Goal: Contribute content: Add original content to the website for others to see

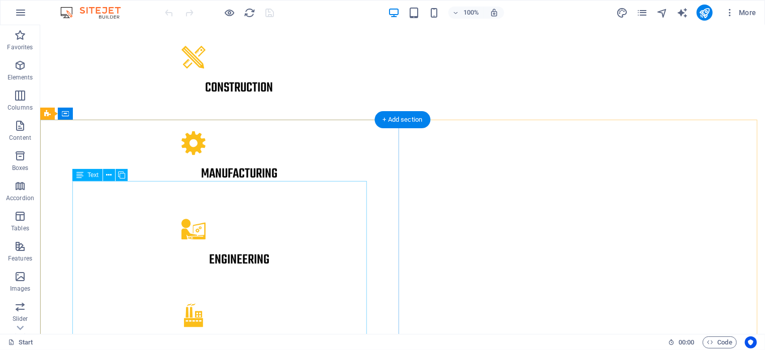
scroll to position [654, 0]
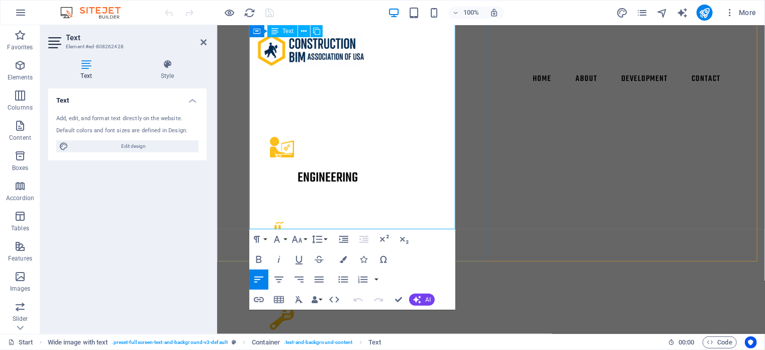
drag, startPoint x: 348, startPoint y: 158, endPoint x: 250, endPoint y: 118, distance: 105.5
copy p "This isn’t just about software. It’s about getting results. With the right tool…"
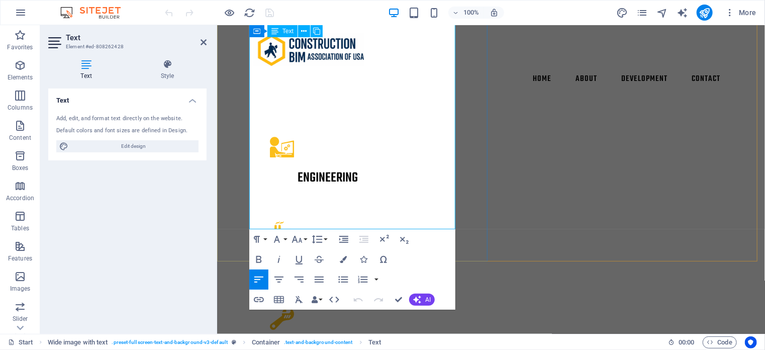
drag, startPoint x: 339, startPoint y: 159, endPoint x: 255, endPoint y: 120, distance: 93.1
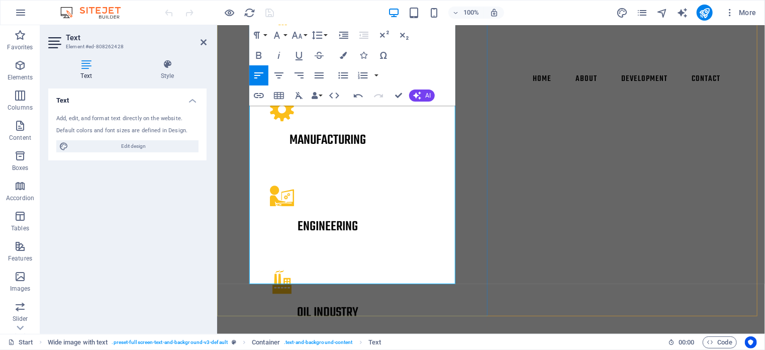
scroll to position [603, 0]
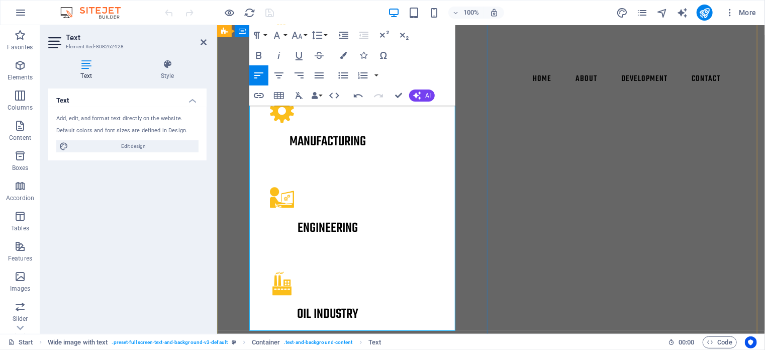
drag, startPoint x: 339, startPoint y: 224, endPoint x: 402, endPoint y: 221, distance: 62.4
click at [263, 56] on icon "button" at bounding box center [259, 55] width 12 height 12
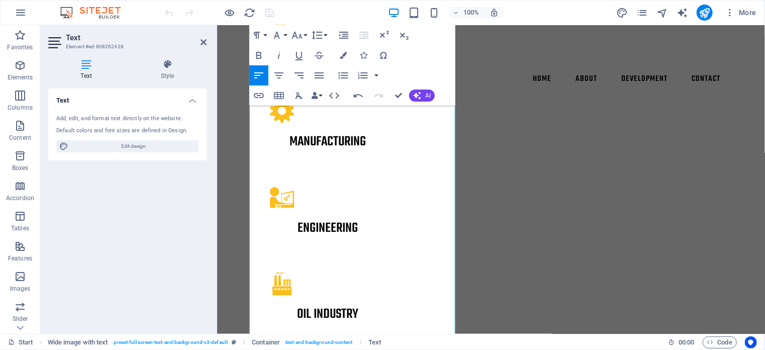
scroll to position [107, 3]
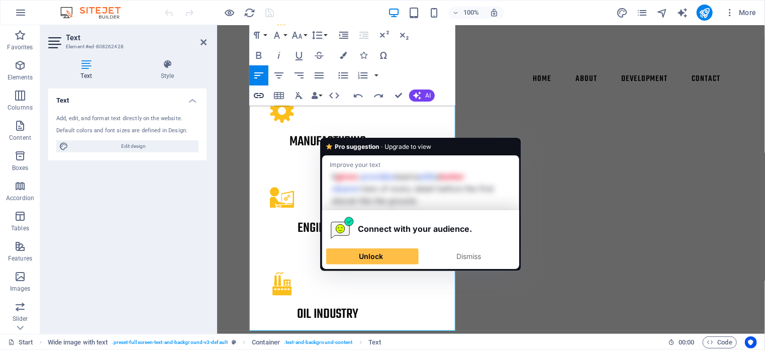
click at [261, 98] on icon "button" at bounding box center [259, 95] width 10 height 5
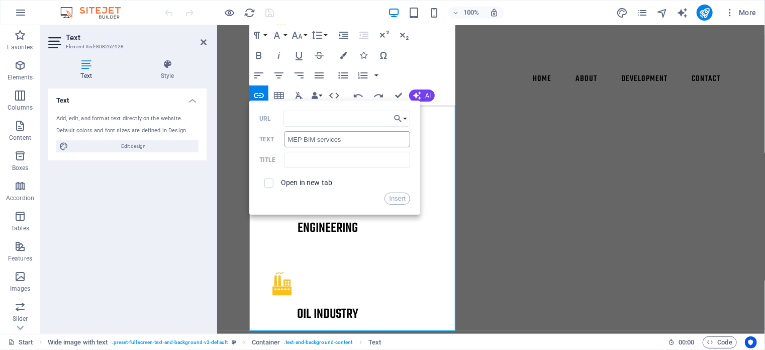
type input "[URL][DOMAIN_NAME]"
click at [400, 200] on button "Insert" at bounding box center [398, 199] width 26 height 12
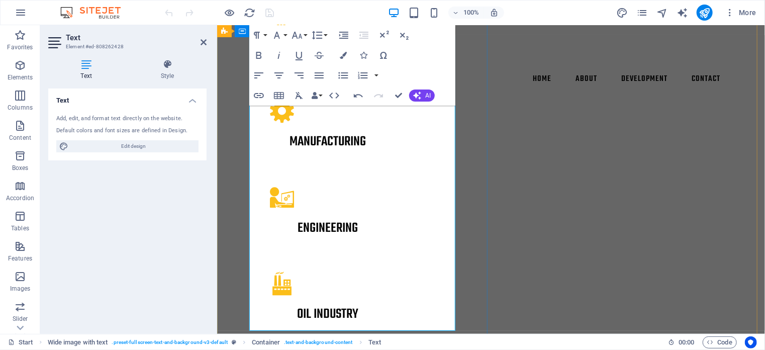
scroll to position [0, 0]
drag, startPoint x: 398, startPoint y: 222, endPoint x: 337, endPoint y: 224, distance: 60.9
click at [344, 53] on icon "button" at bounding box center [343, 55] width 7 height 7
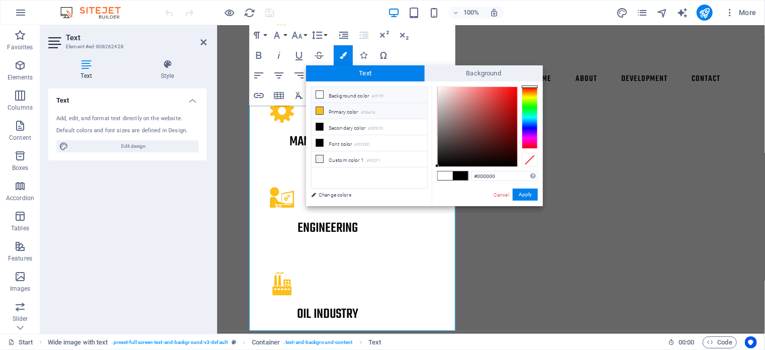
click at [321, 112] on icon at bounding box center [319, 110] width 7 height 7
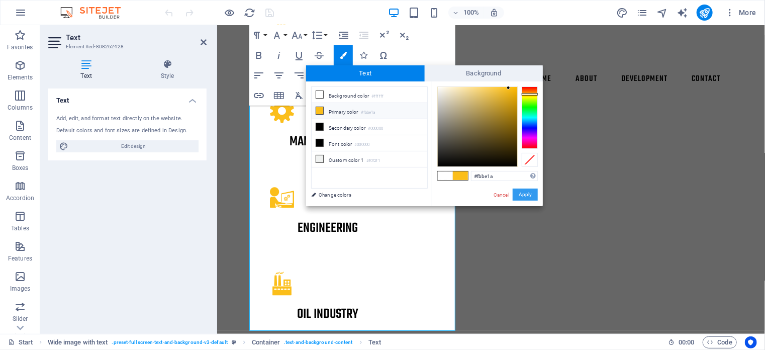
click at [529, 196] on button "Apply" at bounding box center [525, 195] width 25 height 12
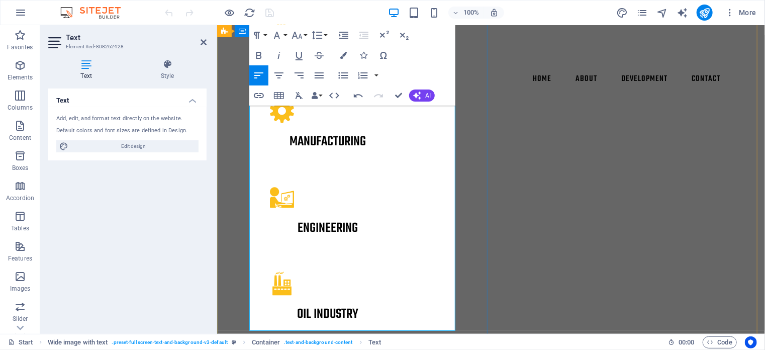
drag, startPoint x: 402, startPoint y: 220, endPoint x: 340, endPoint y: 223, distance: 61.4
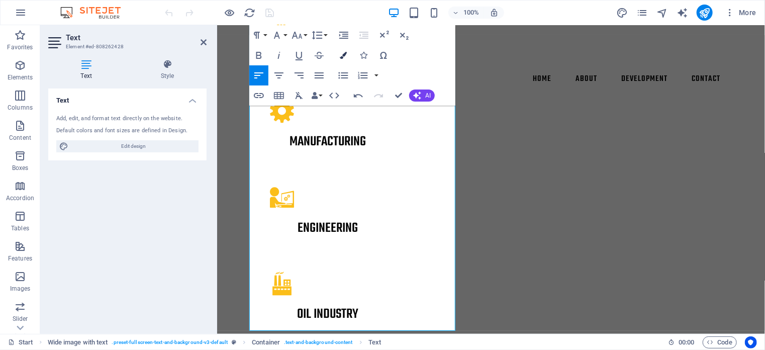
click at [341, 55] on icon "button" at bounding box center [343, 55] width 7 height 7
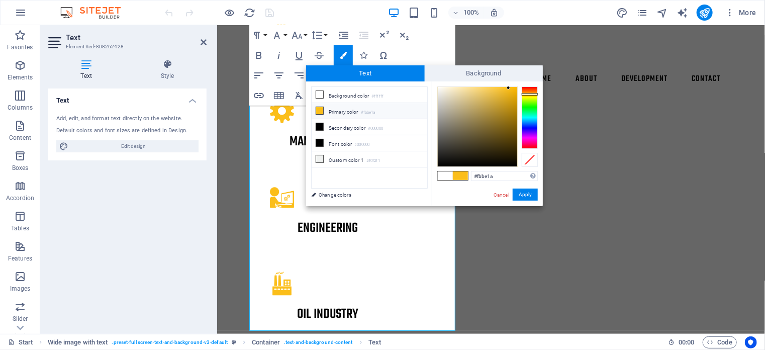
click at [323, 111] on icon at bounding box center [319, 110] width 7 height 7
click at [519, 192] on button "Apply" at bounding box center [525, 195] width 25 height 12
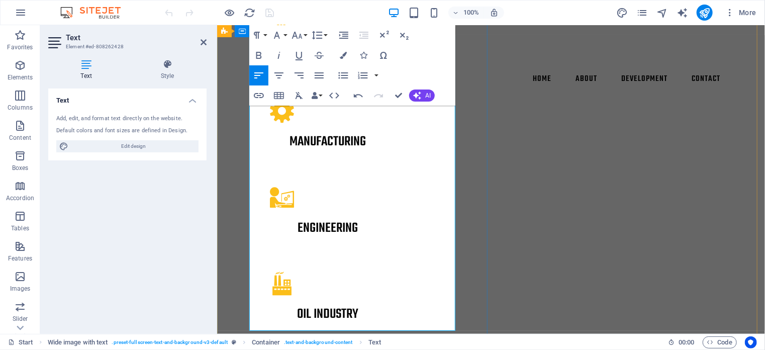
drag, startPoint x: 339, startPoint y: 220, endPoint x: 401, endPoint y: 222, distance: 61.4
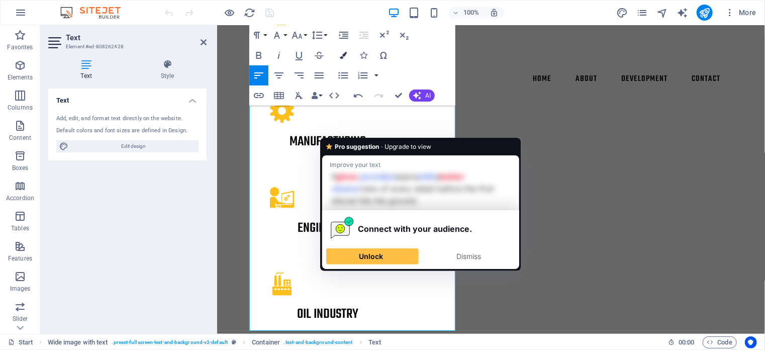
click at [343, 57] on icon "button" at bounding box center [343, 55] width 7 height 7
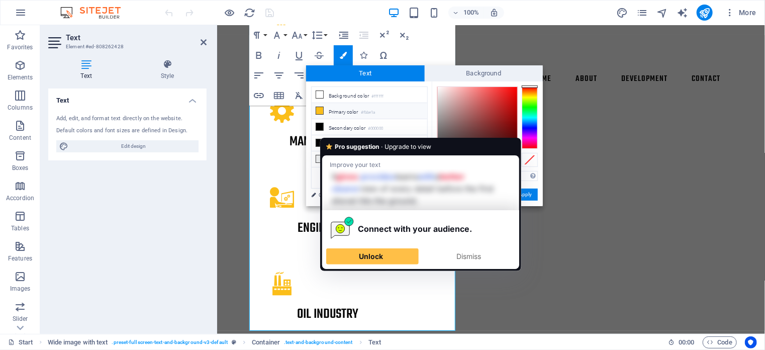
click at [340, 111] on li "Primary color #fbbe1a" at bounding box center [370, 111] width 116 height 16
type input "#fbbe1a"
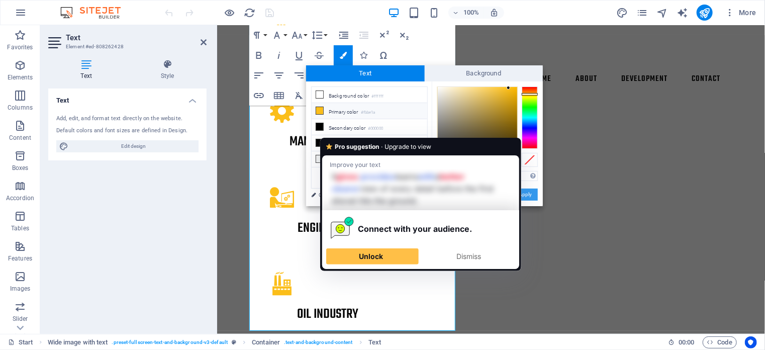
click at [531, 192] on button "Apply" at bounding box center [525, 195] width 25 height 12
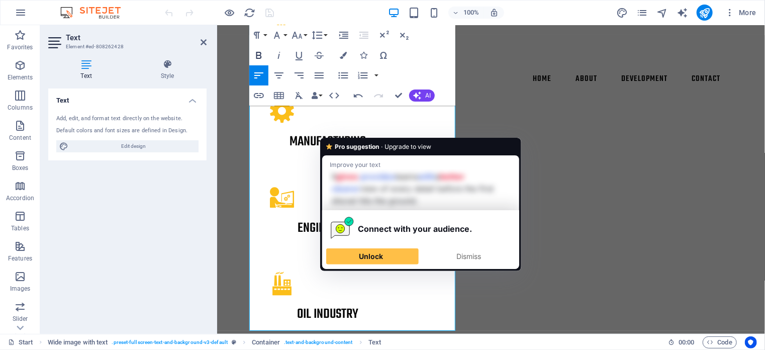
click at [262, 52] on icon "button" at bounding box center [259, 55] width 12 height 12
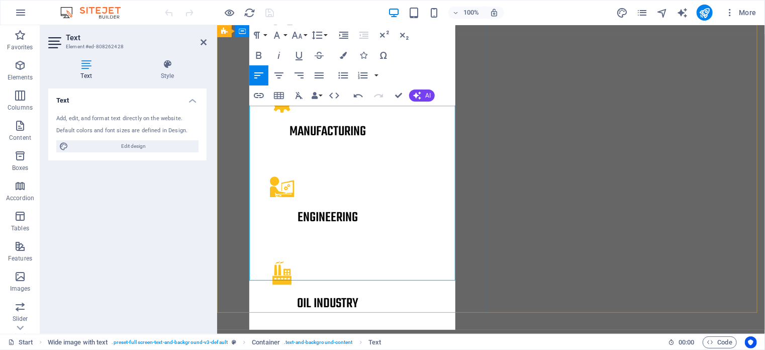
scroll to position [654, 0]
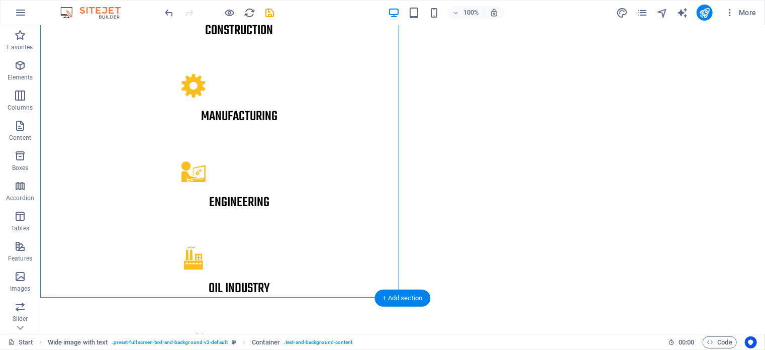
scroll to position [855, 0]
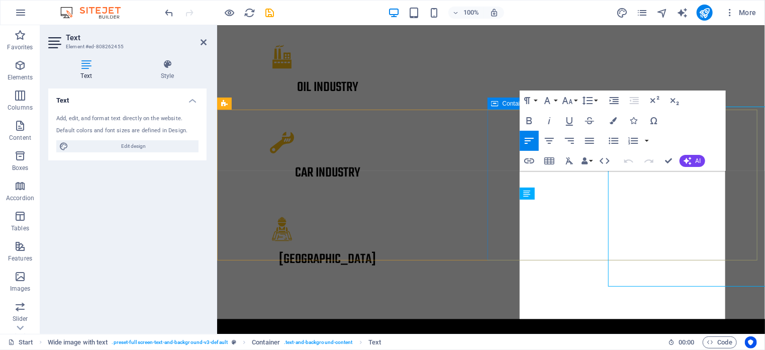
scroll to position [906, 0]
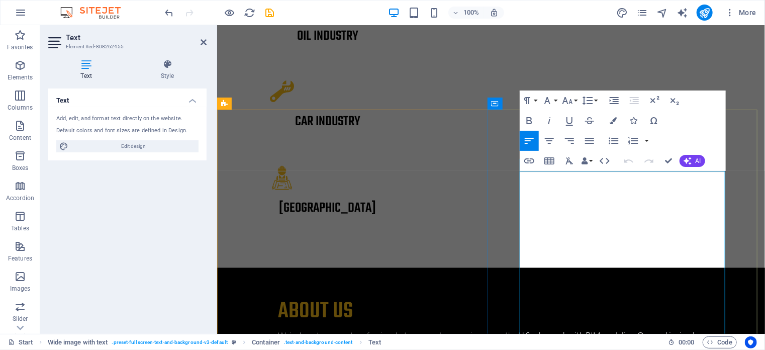
drag, startPoint x: 687, startPoint y: 268, endPoint x: 658, endPoint y: 244, distance: 37.9
copy p "From large-scale developments to Custom ADU Design , our members know how to de…"
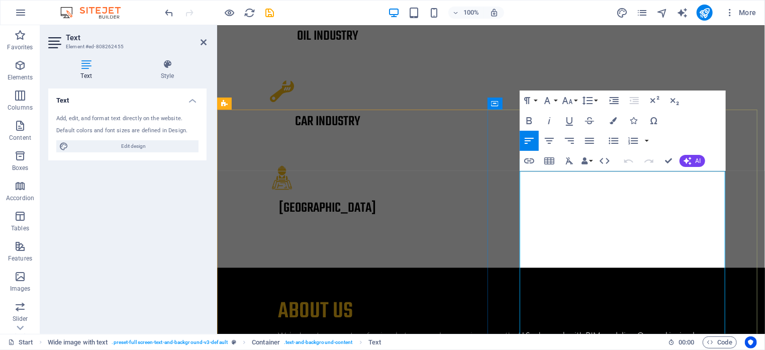
click at [630, 229] on icon "button" at bounding box center [634, 229] width 12 height 12
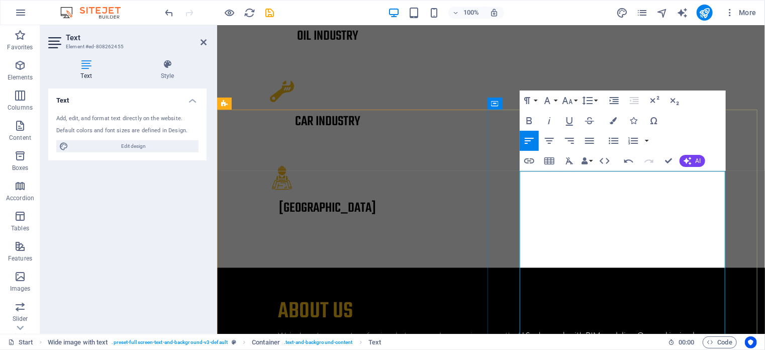
drag, startPoint x: 581, startPoint y: 252, endPoint x: 642, endPoint y: 253, distance: 60.8
drag, startPoint x: 649, startPoint y: 253, endPoint x: 582, endPoint y: 250, distance: 67.4
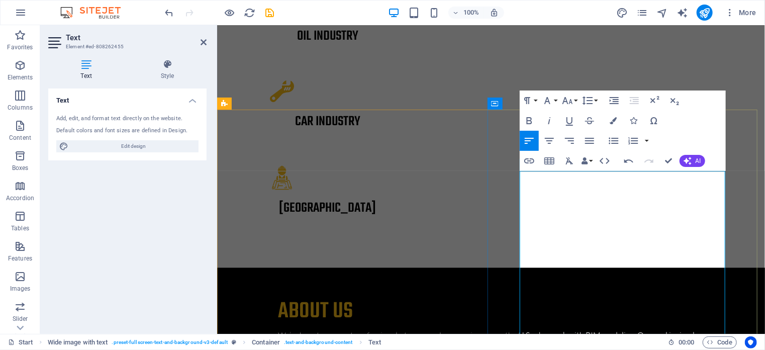
click at [615, 119] on icon "button" at bounding box center [613, 120] width 7 height 7
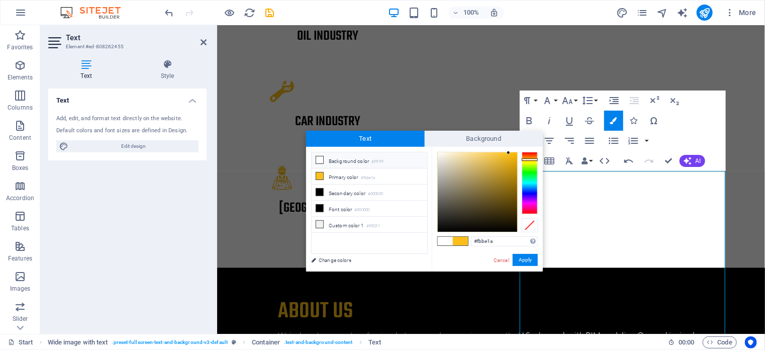
click at [333, 159] on li "Background color #ffffff" at bounding box center [370, 160] width 116 height 16
type input "#ffffff"
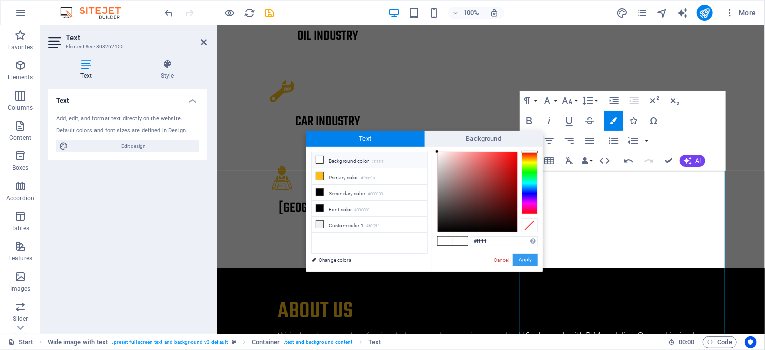
drag, startPoint x: 525, startPoint y: 260, endPoint x: 309, endPoint y: 235, distance: 217.6
click at [525, 260] on button "Apply" at bounding box center [525, 260] width 25 height 12
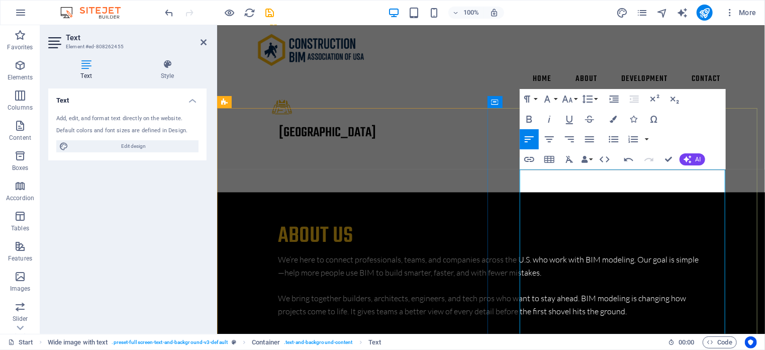
scroll to position [856, 0]
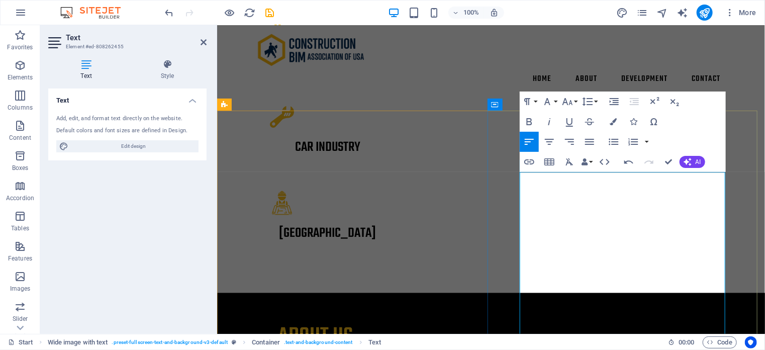
drag, startPoint x: 598, startPoint y: 215, endPoint x: 408, endPoint y: 168, distance: 195.2
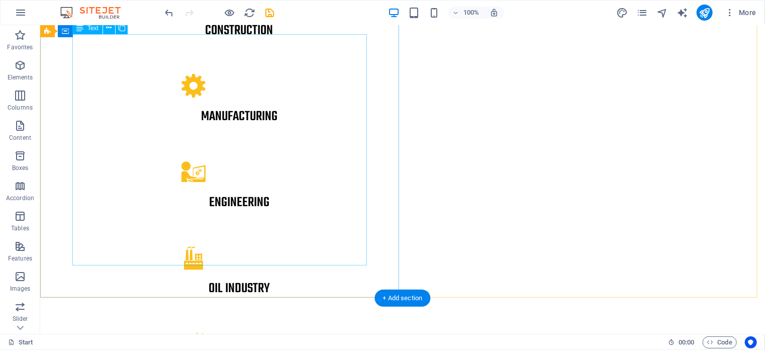
scroll to position [704, 0]
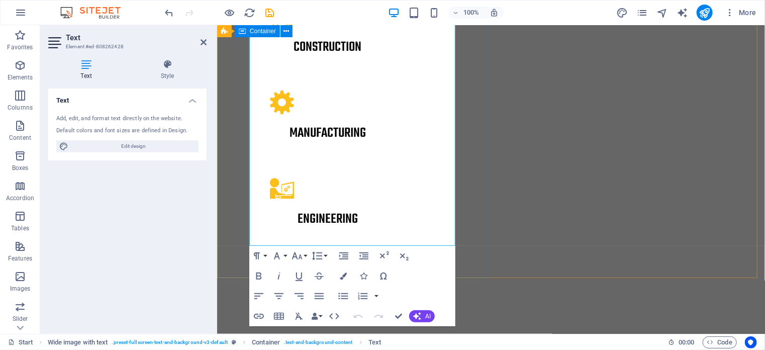
scroll to position [738, 0]
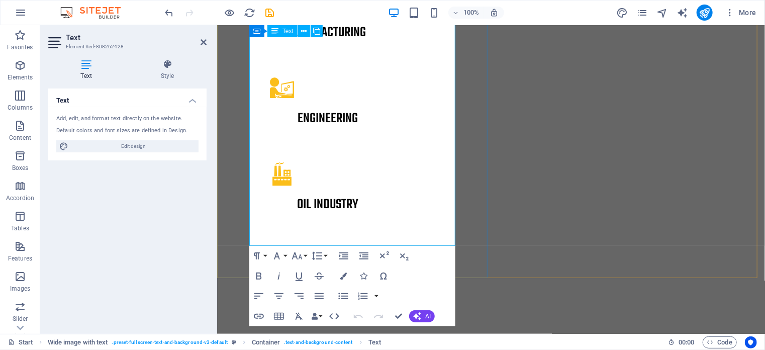
copy p "Our members come from all parts of the construction industry—large firms, solo …"
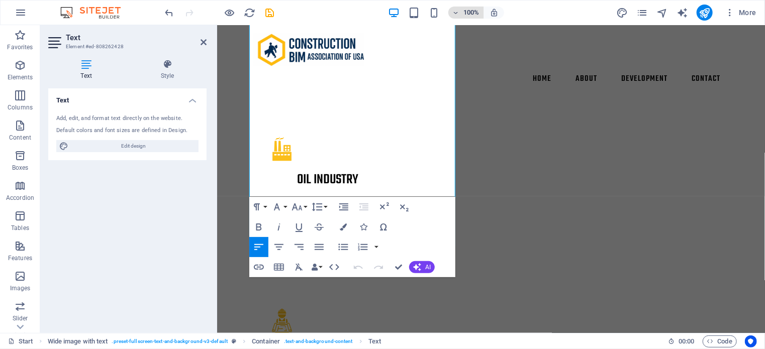
scroll to position [737, 0]
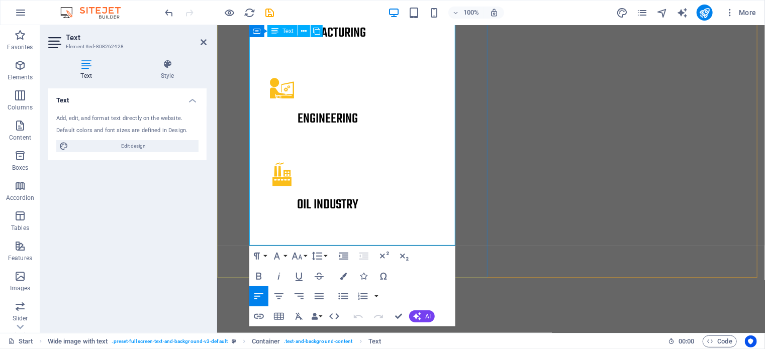
drag, startPoint x: 352, startPoint y: 239, endPoint x: 251, endPoint y: 204, distance: 107.0
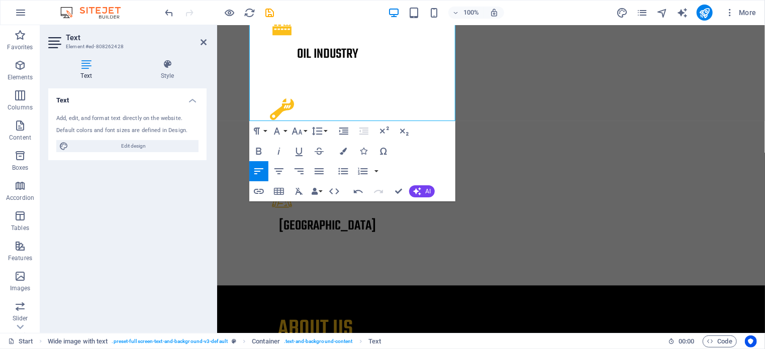
scroll to position [938, 0]
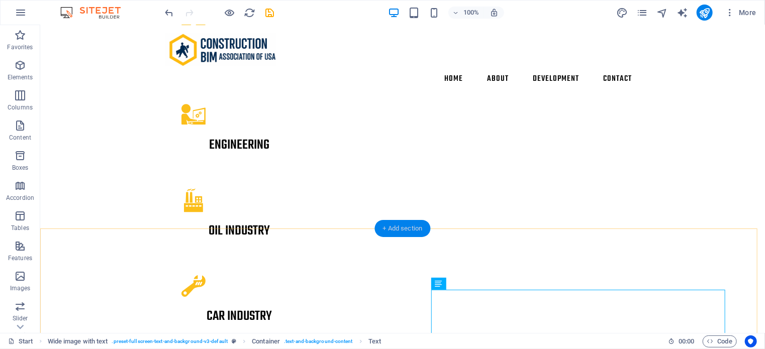
scroll to position [686, 0]
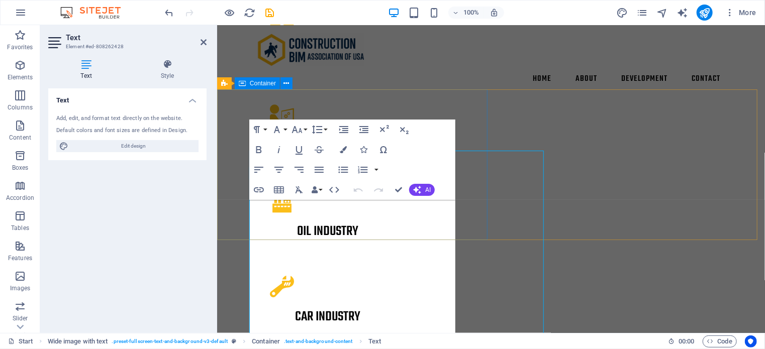
scroll to position [487, 0]
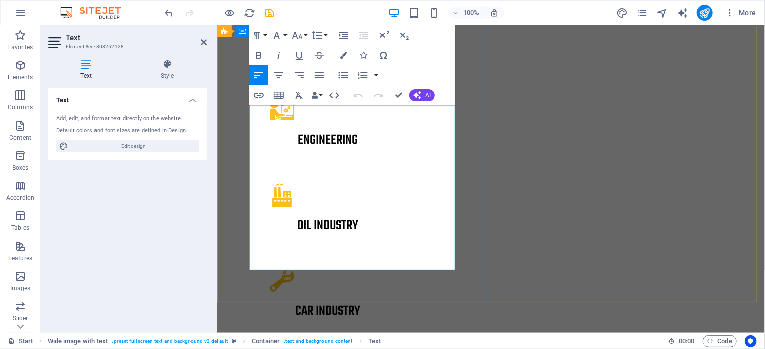
scroll to position [738, 0]
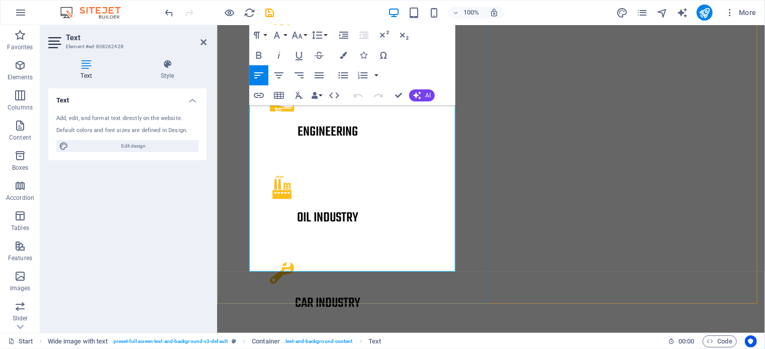
scroll to position [738, 0]
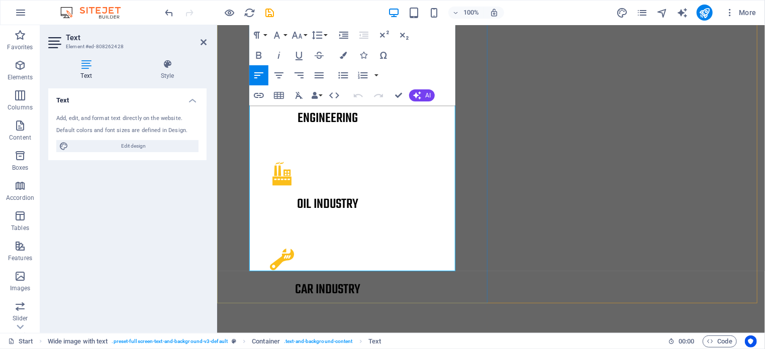
drag, startPoint x: 304, startPoint y: 250, endPoint x: 353, endPoint y: 252, distance: 49.3
click at [345, 56] on icon "button" at bounding box center [343, 55] width 7 height 7
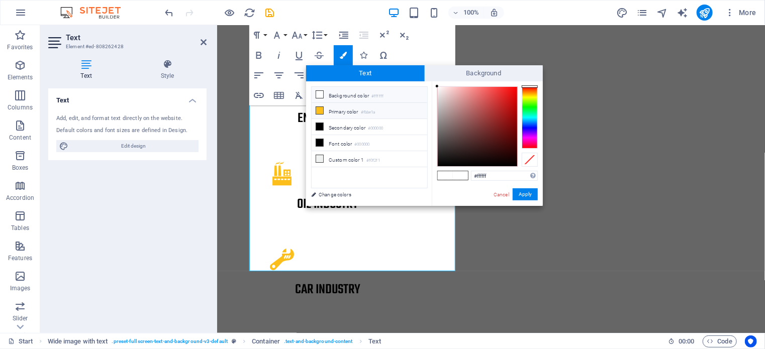
click at [323, 109] on icon at bounding box center [319, 110] width 7 height 7
type input "#fbbe1a"
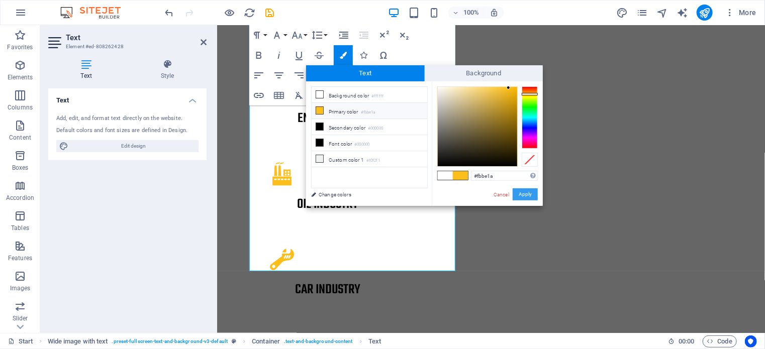
click at [521, 195] on button "Apply" at bounding box center [525, 195] width 25 height 12
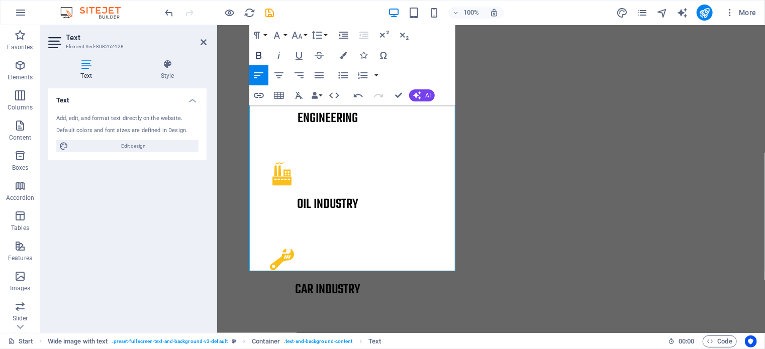
click at [256, 53] on icon "button" at bounding box center [259, 55] width 6 height 7
click at [259, 94] on icon "button" at bounding box center [259, 95] width 12 height 12
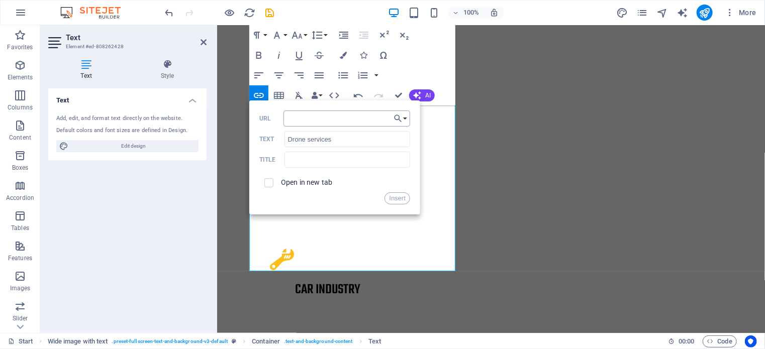
type input "[URL][DOMAIN_NAME]"
click at [393, 199] on button "Insert" at bounding box center [398, 199] width 26 height 12
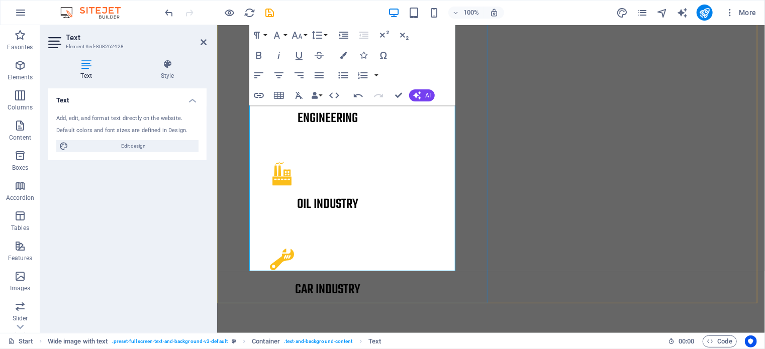
drag, startPoint x: 355, startPoint y: 255, endPoint x: 304, endPoint y: 252, distance: 51.8
click at [340, 56] on icon "button" at bounding box center [343, 55] width 7 height 7
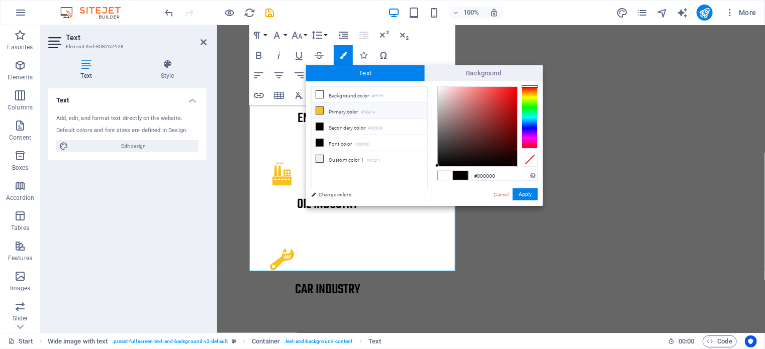
click at [318, 111] on icon at bounding box center [319, 110] width 7 height 7
type input "#fbbe1a"
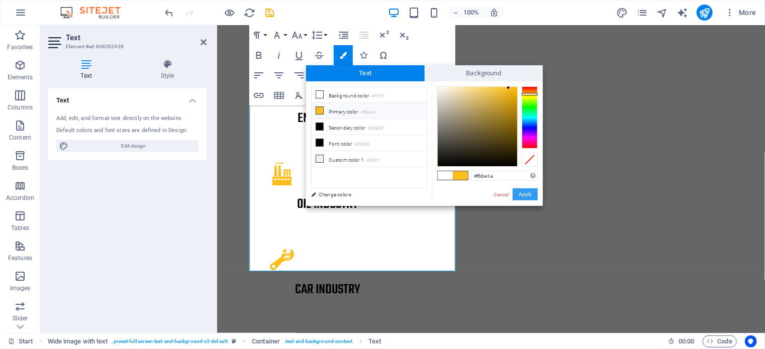
drag, startPoint x: 530, startPoint y: 195, endPoint x: 313, endPoint y: 169, distance: 219.1
click at [530, 195] on button "Apply" at bounding box center [525, 195] width 25 height 12
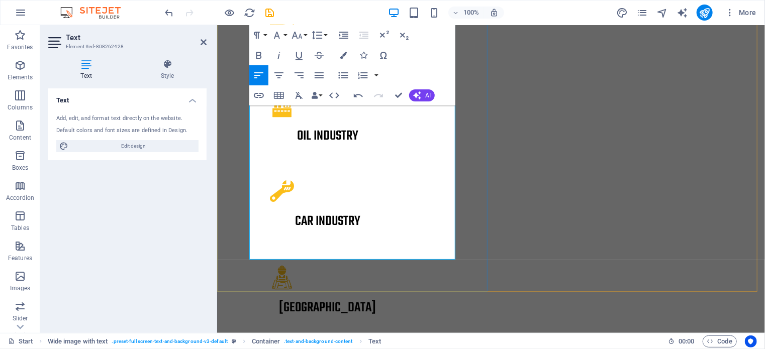
scroll to position [939, 0]
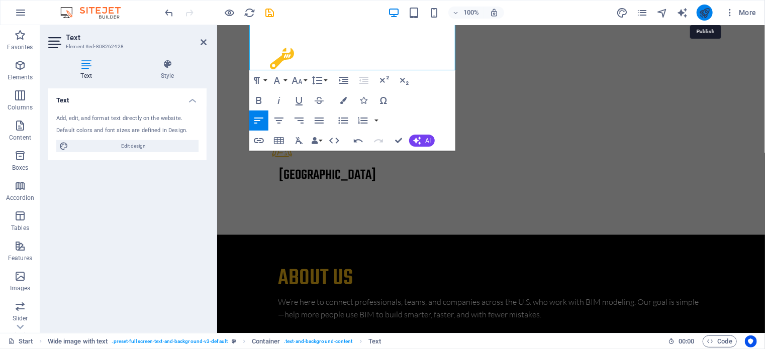
click at [707, 15] on icon "publish" at bounding box center [705, 13] width 12 height 12
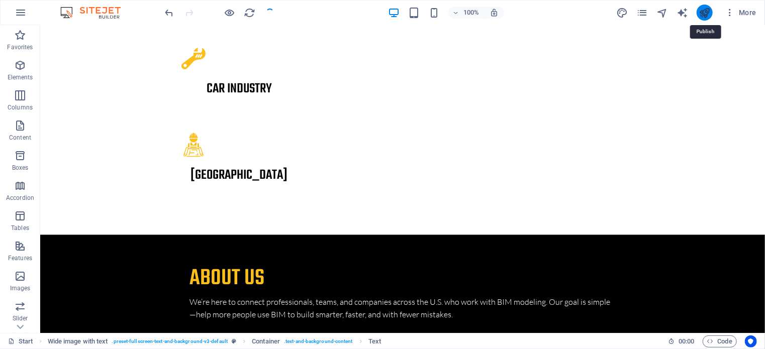
scroll to position [887, 0]
